Goal: Task Accomplishment & Management: Manage account settings

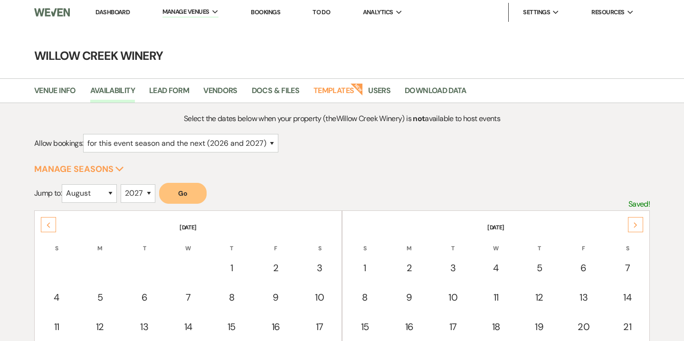
select select "2"
select select "8"
select select "2027"
click at [203, 51] on li "The Southern Mansion" at bounding box center [211, 52] width 86 height 10
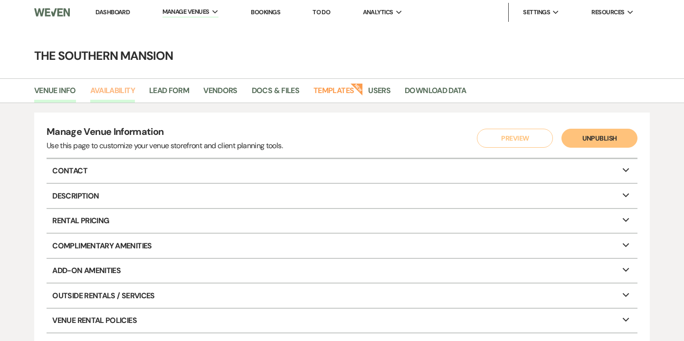
click at [114, 95] on link "Availability" at bounding box center [112, 94] width 45 height 18
select select "2"
select select "2026"
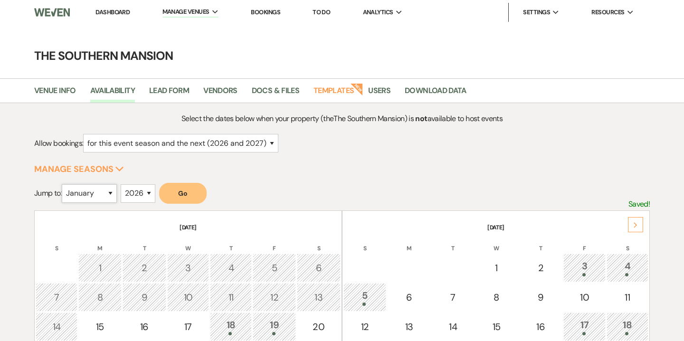
click at [112, 191] on select "January February March April May June July August September October November De…" at bounding box center [89, 193] width 55 height 19
select select "5"
click at [64, 184] on select "January February March April May June July August September October November De…" at bounding box center [89, 193] width 55 height 19
click at [193, 195] on button "Go" at bounding box center [183, 193] width 48 height 21
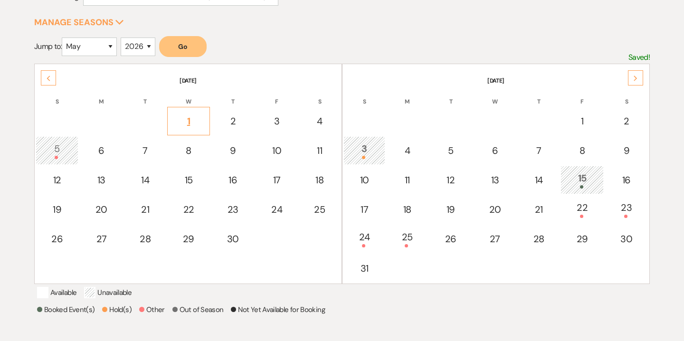
scroll to position [148, 0]
click at [587, 175] on div "15" at bounding box center [582, 179] width 32 height 18
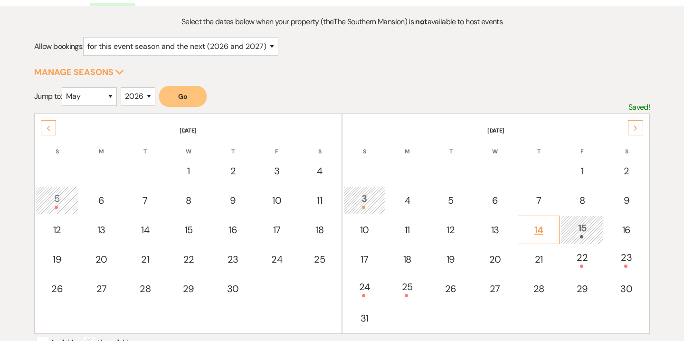
scroll to position [0, 0]
